Goal: Find specific page/section: Find specific page/section

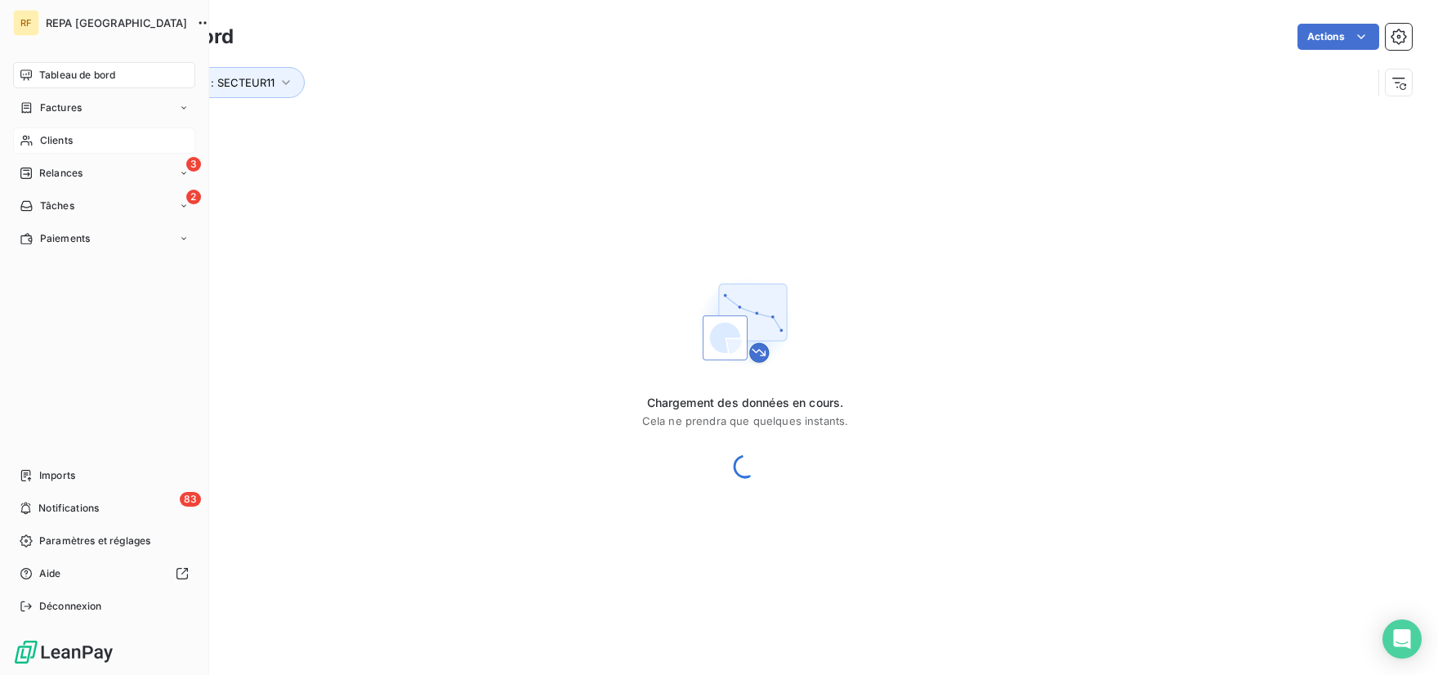
click at [56, 139] on span "Clients" at bounding box center [56, 140] width 33 height 15
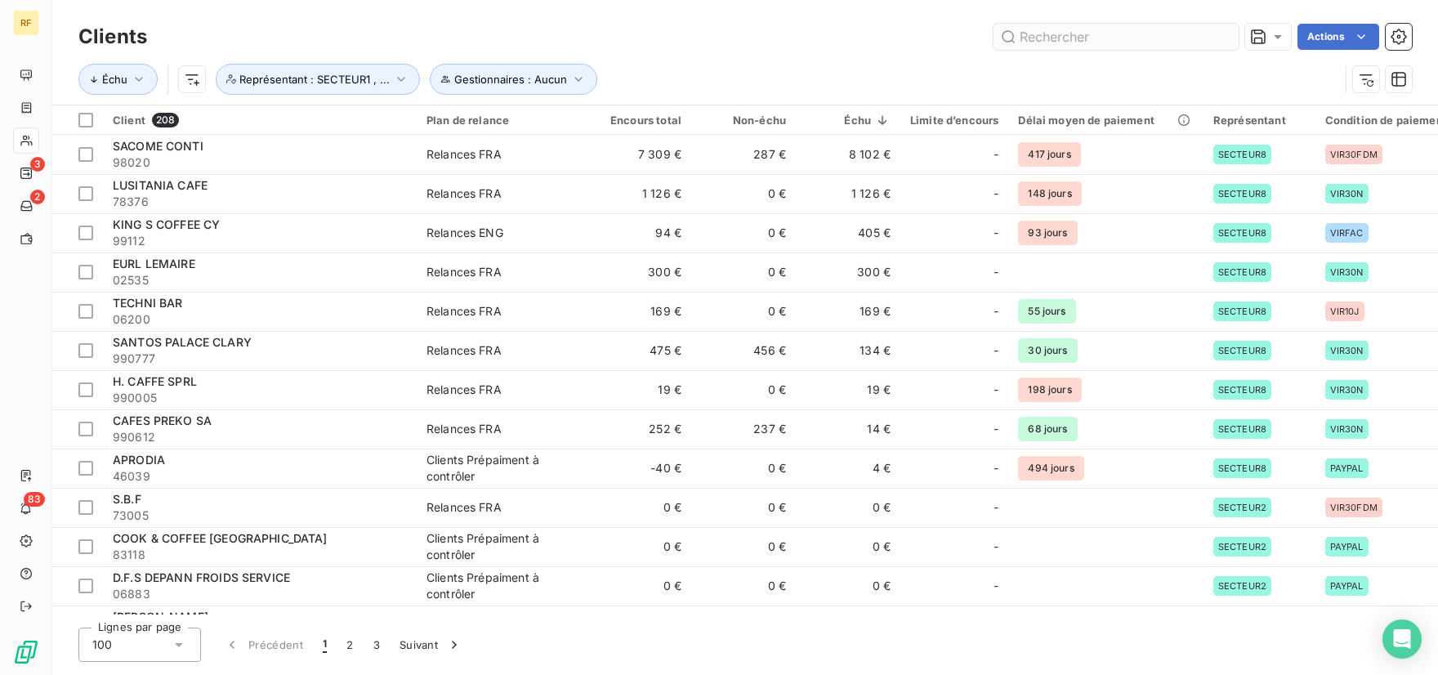
click at [1061, 43] on input "text" at bounding box center [1116, 37] width 245 height 26
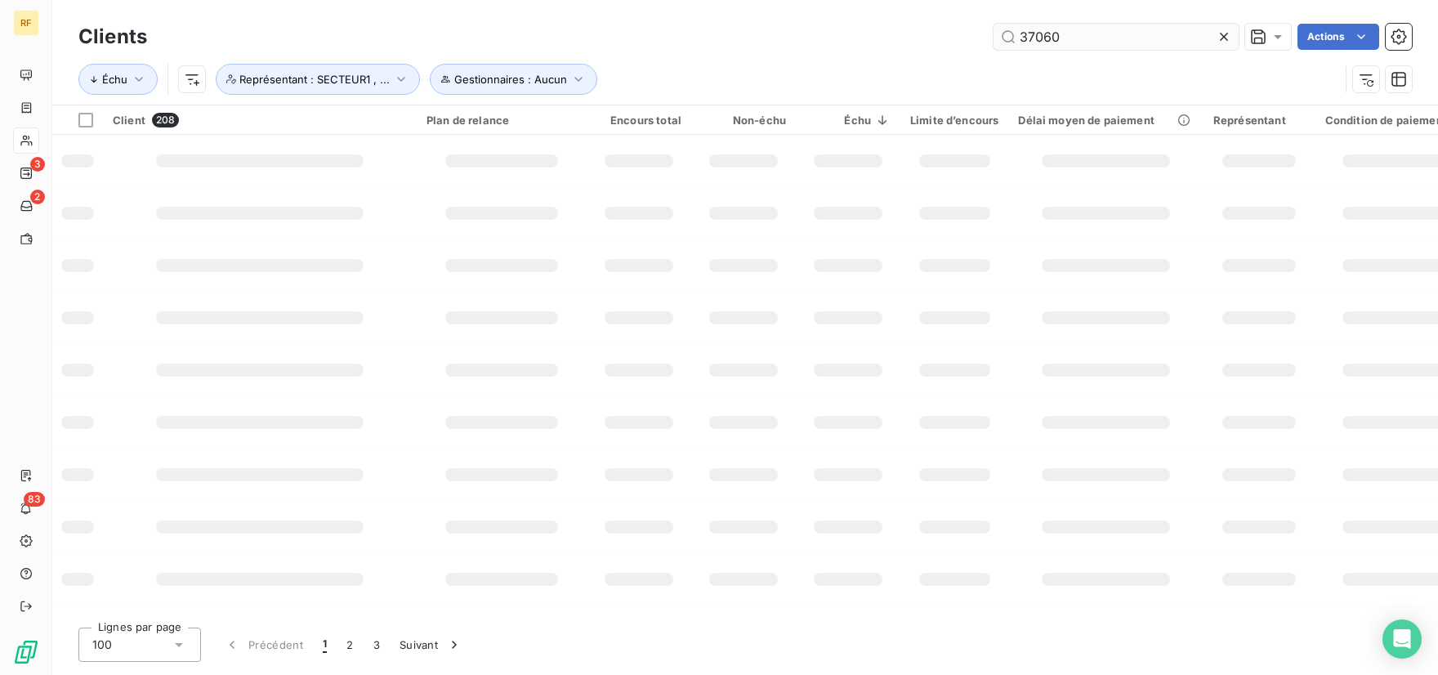
type input "37060"
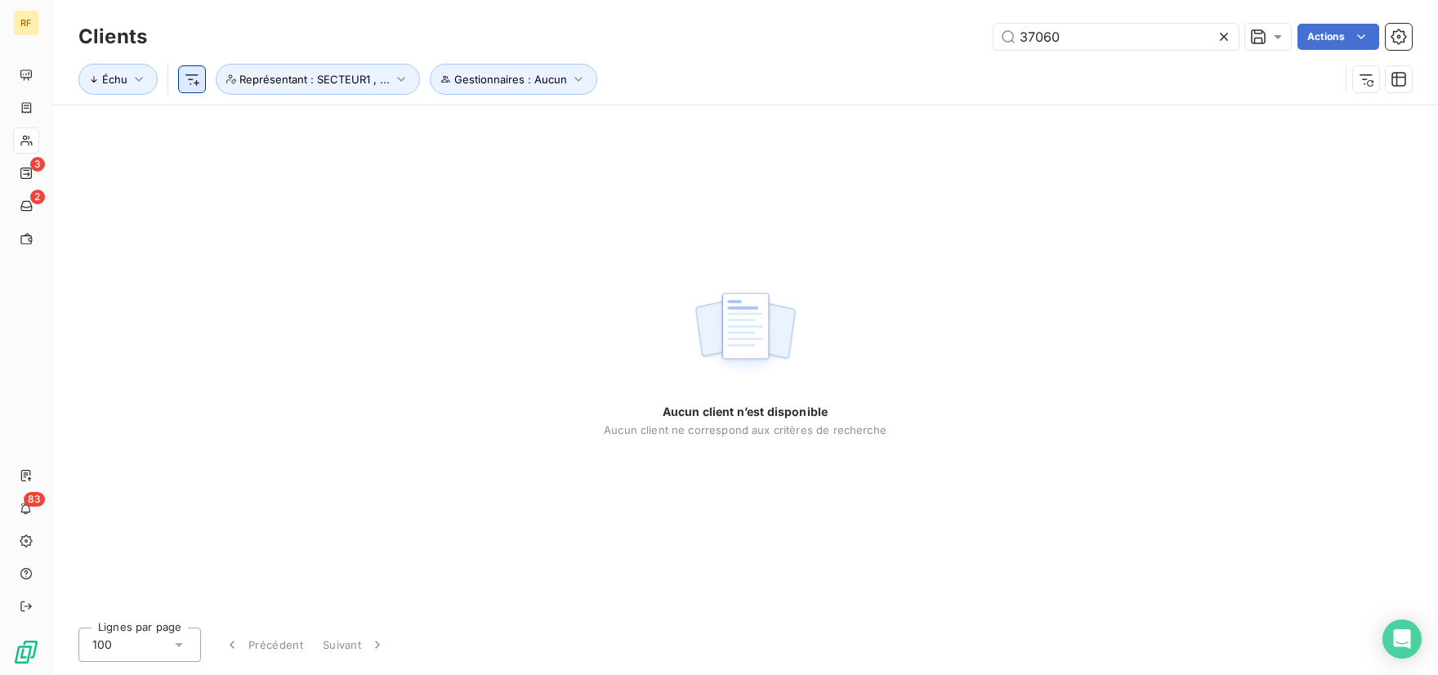
click at [187, 86] on html "RF 3 2 83 Clients 37060 Actions Échu Gestionnaires : Aucun Représentant : SECTE…" at bounding box center [719, 337] width 1438 height 675
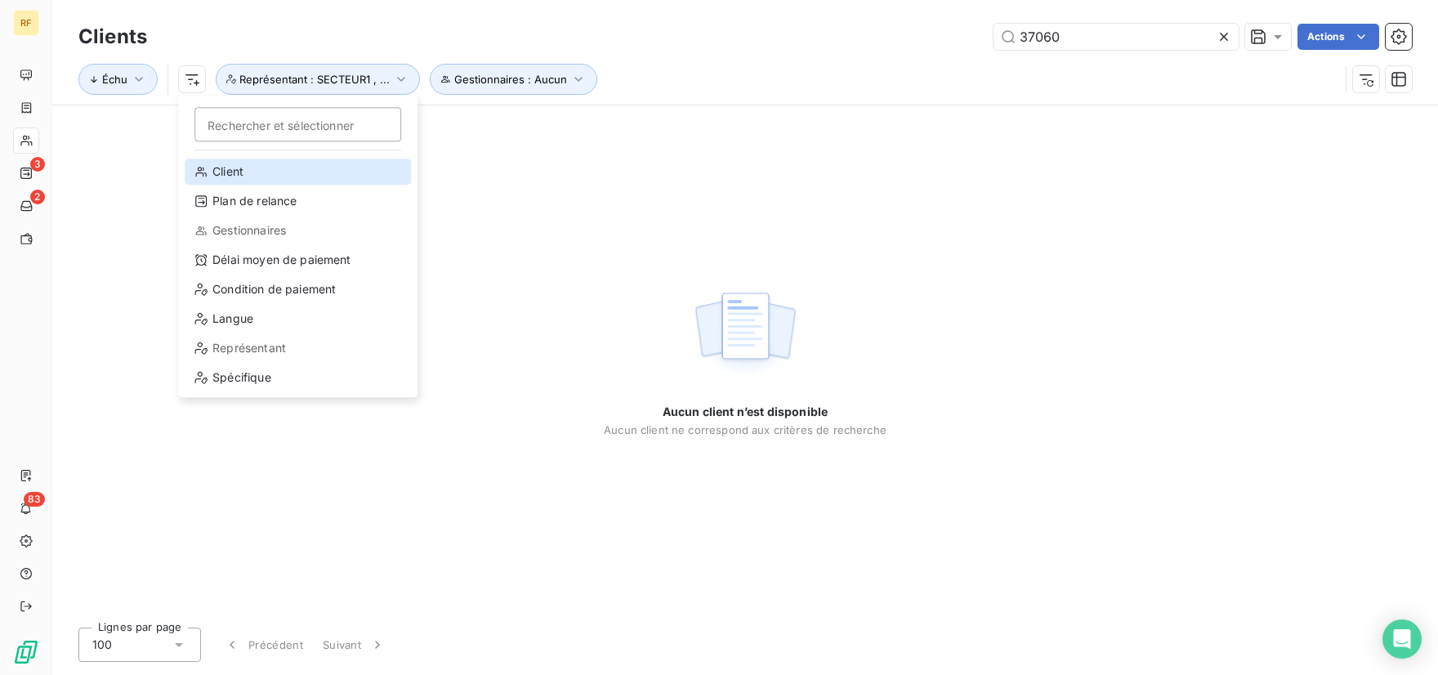
click at [227, 176] on div "Client" at bounding box center [298, 172] width 226 height 26
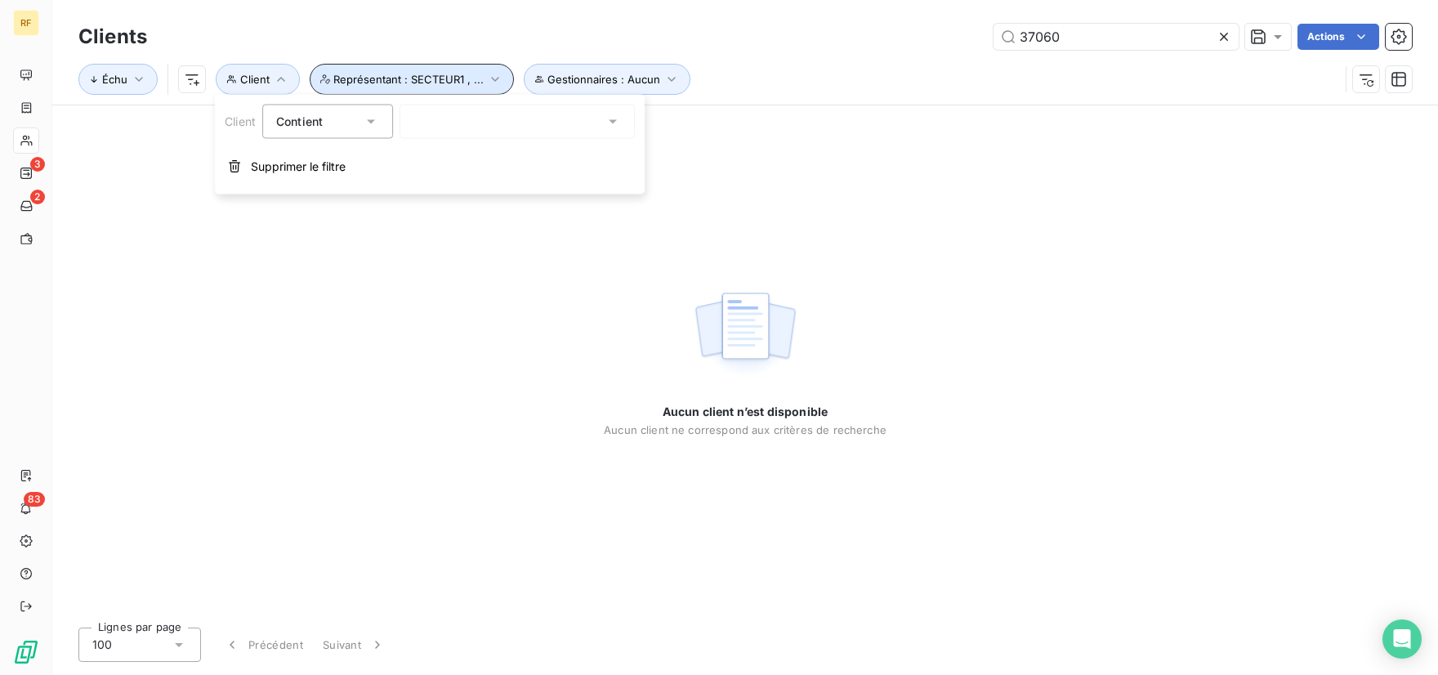
click at [472, 78] on span "Représentant : SECTEUR1 , ..." at bounding box center [408, 79] width 150 height 13
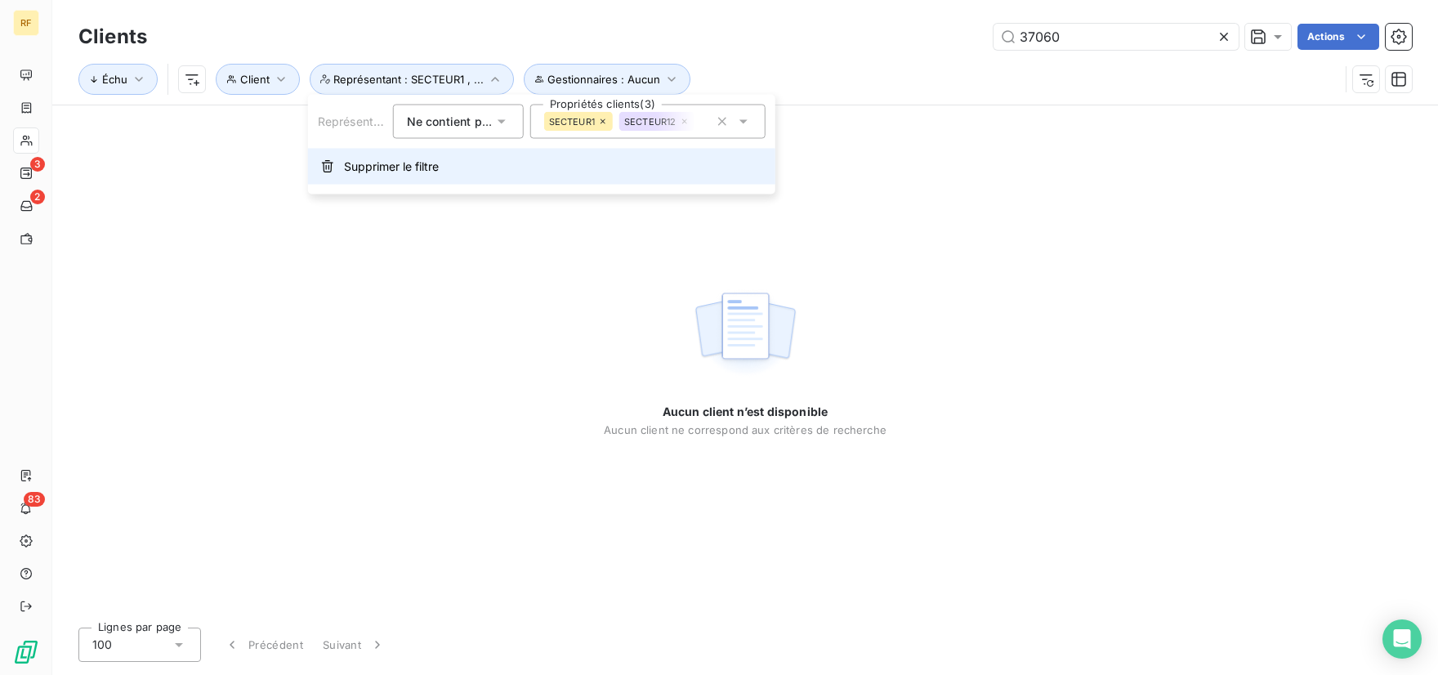
click at [355, 157] on button "Supprimer le filtre" at bounding box center [542, 167] width 468 height 36
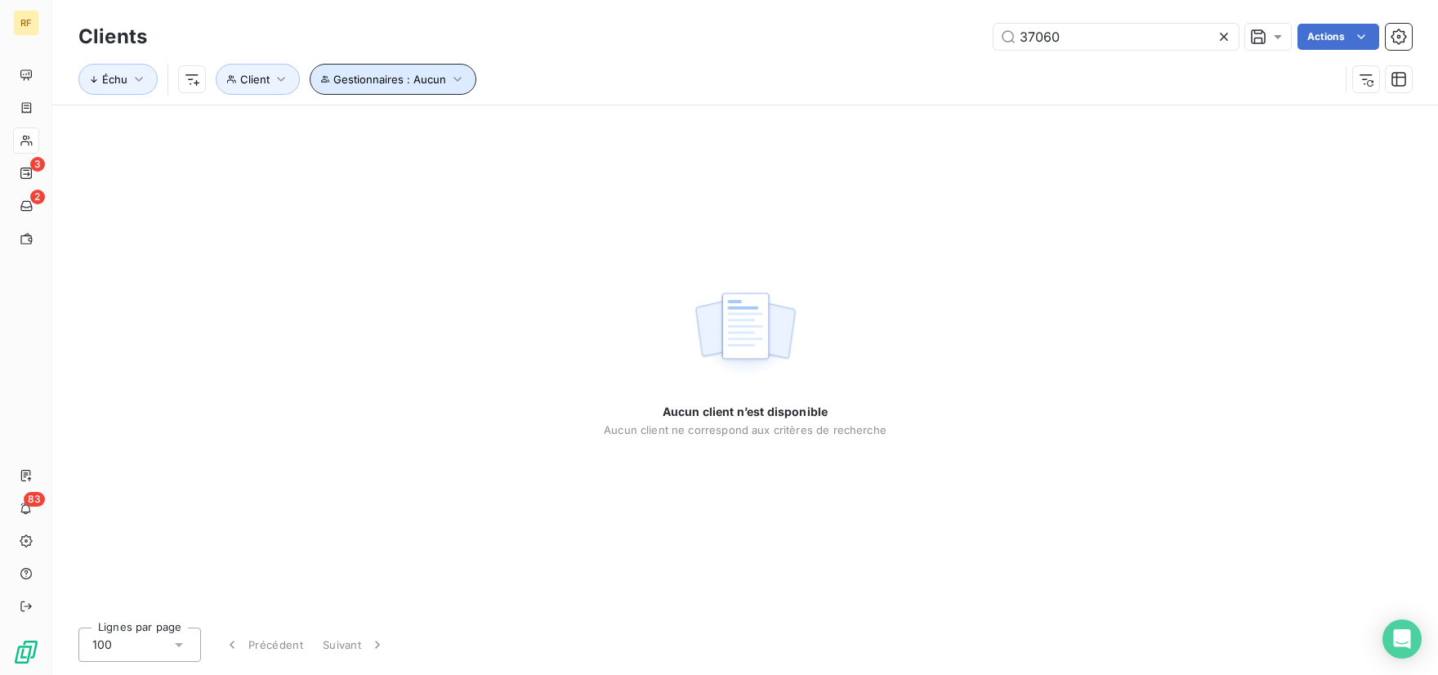
click at [390, 82] on span "Gestionnaires : Aucun" at bounding box center [389, 79] width 113 height 13
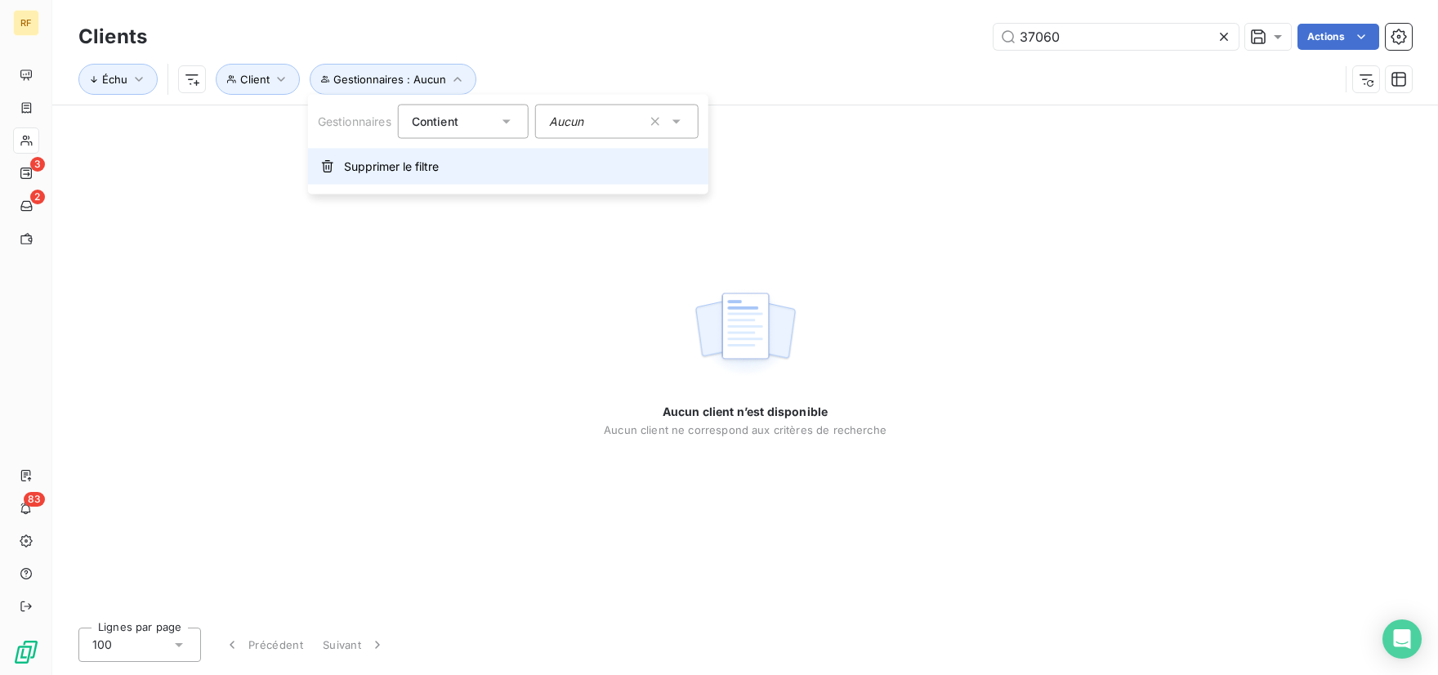
click at [356, 175] on button "Supprimer le filtre" at bounding box center [508, 167] width 400 height 36
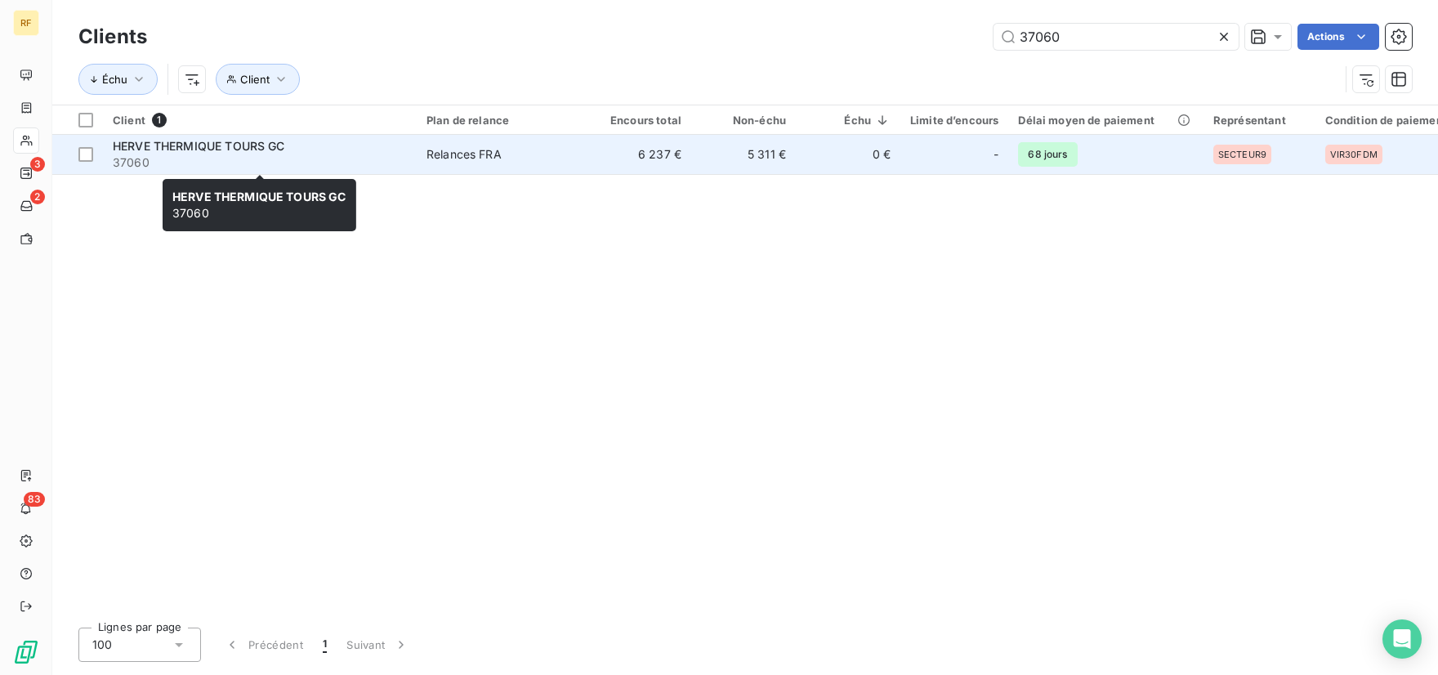
click at [223, 153] on span "HERVE THERMIQUE TOURS GC" at bounding box center [199, 146] width 172 height 14
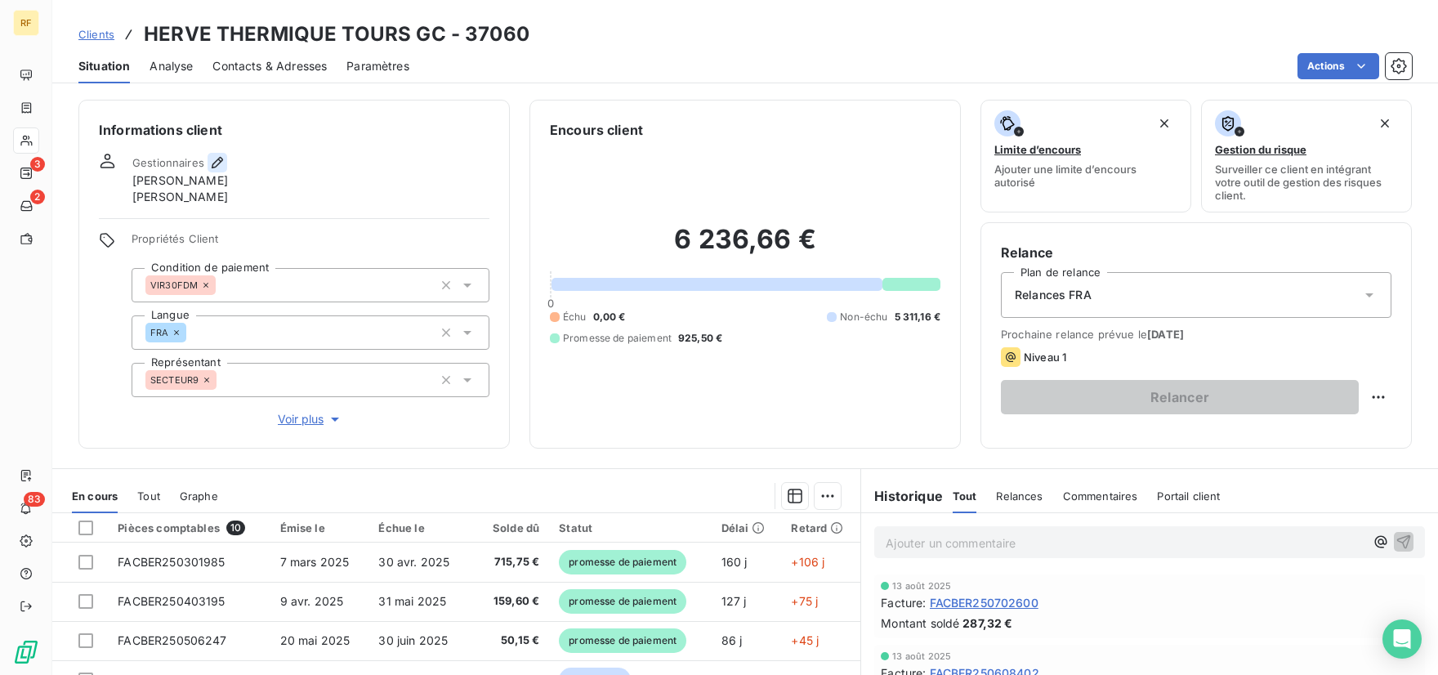
click at [219, 163] on icon "button" at bounding box center [217, 162] width 16 height 16
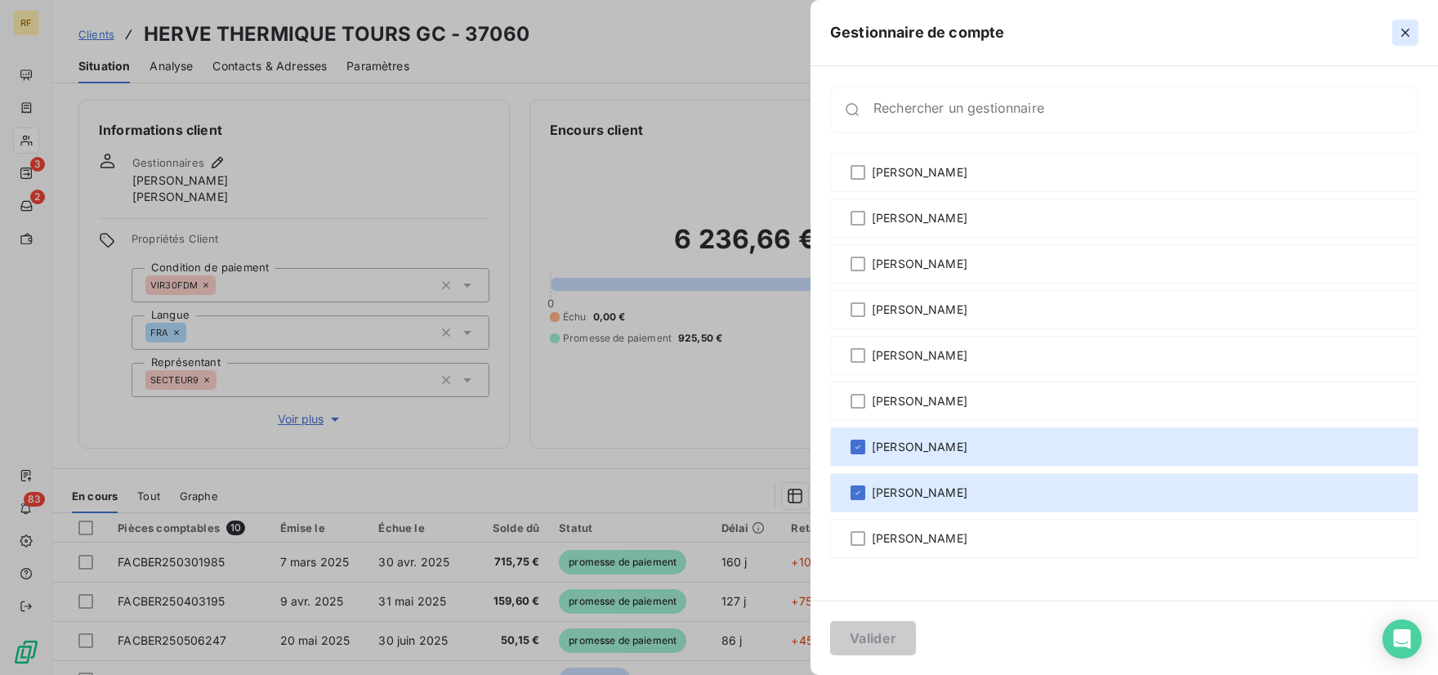
click at [1407, 25] on icon "button" at bounding box center [1406, 33] width 16 height 16
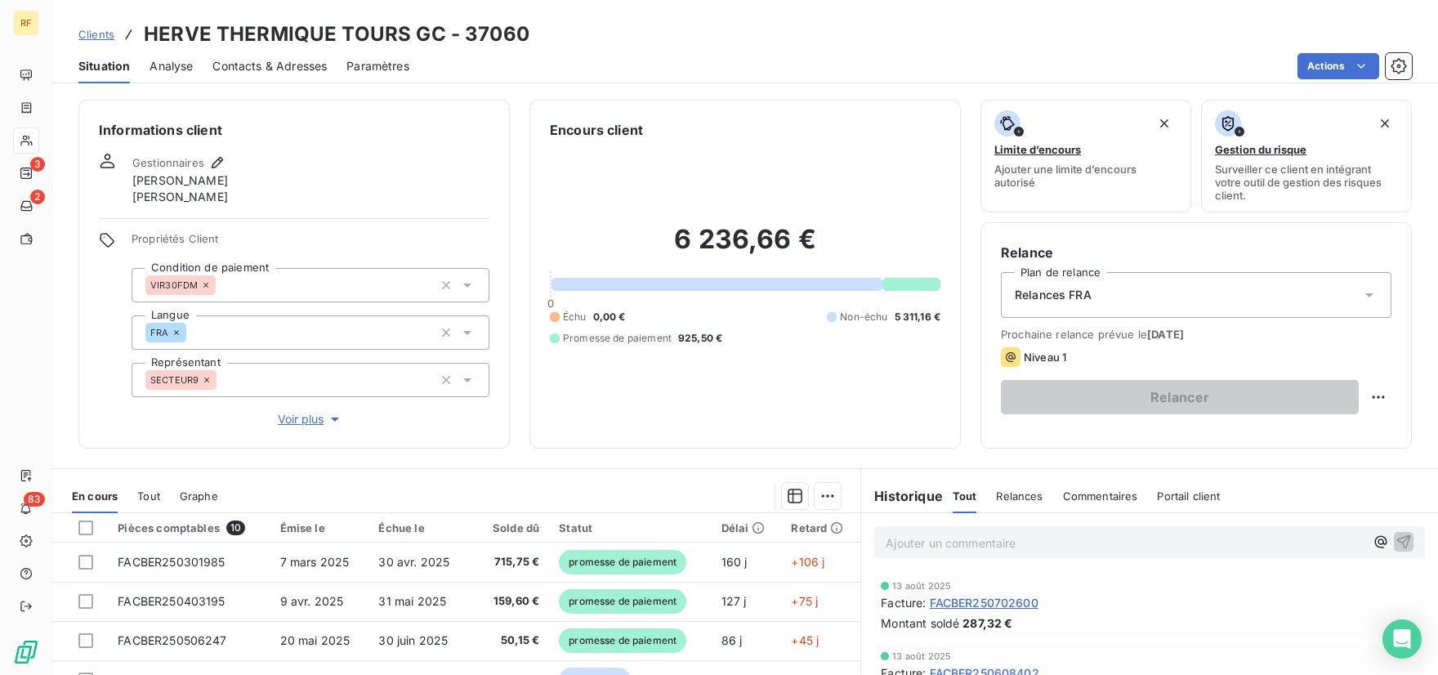
click at [892, 50] on div "Situation Analyse Contacts & Adresses Paramètres Actions" at bounding box center [745, 66] width 1386 height 34
